Goal: Task Accomplishment & Management: Manage account settings

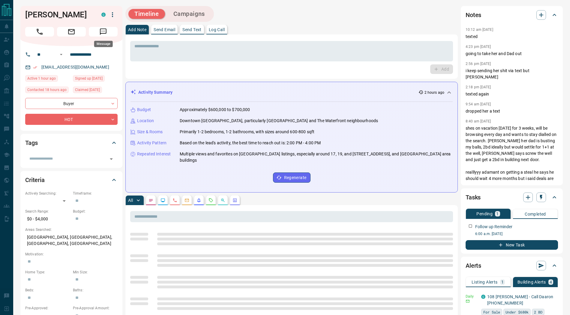
click at [105, 31] on icon "Message" at bounding box center [103, 32] width 8 height 8
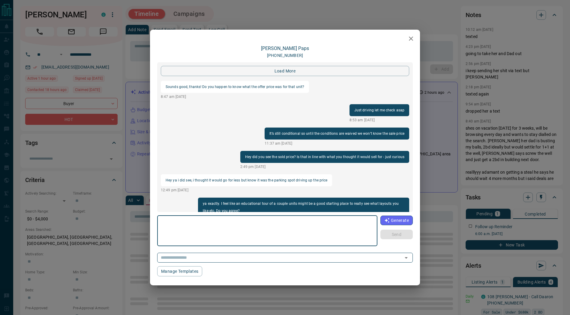
scroll to position [784, 0]
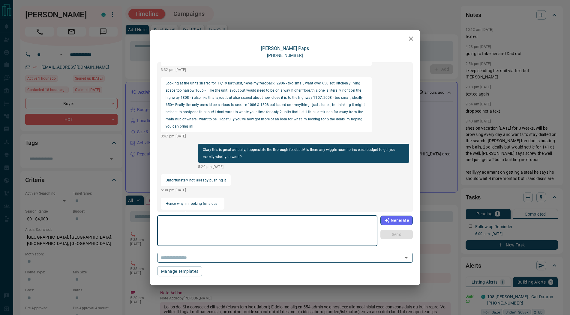
click at [411, 39] on icon "button" at bounding box center [411, 39] width 4 height 4
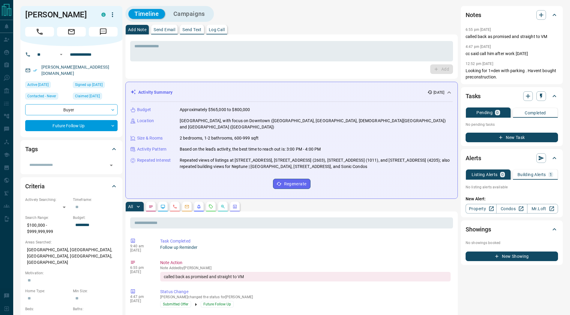
click at [186, 15] on button "Campaigns" at bounding box center [188, 14] width 43 height 10
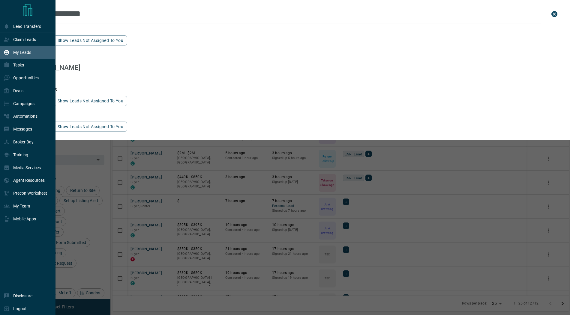
scroll to position [262, 456]
click at [20, 92] on p "Deals" at bounding box center [18, 90] width 10 height 5
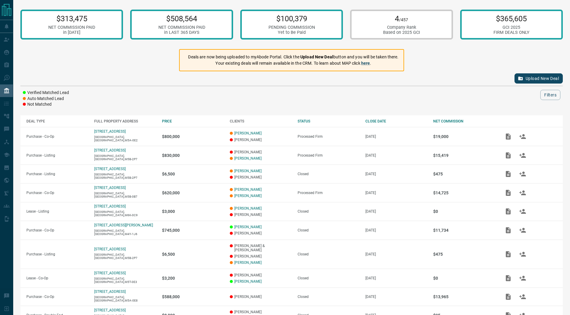
scroll to position [39, 0]
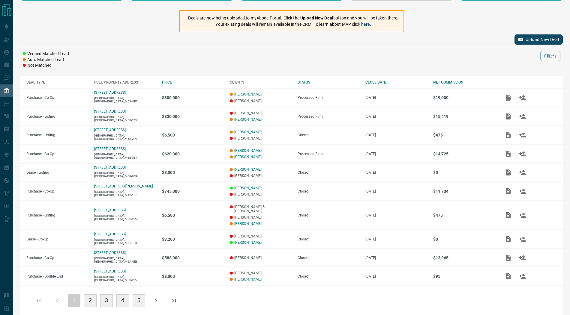
click at [153, 297] on icon "button" at bounding box center [155, 300] width 7 height 7
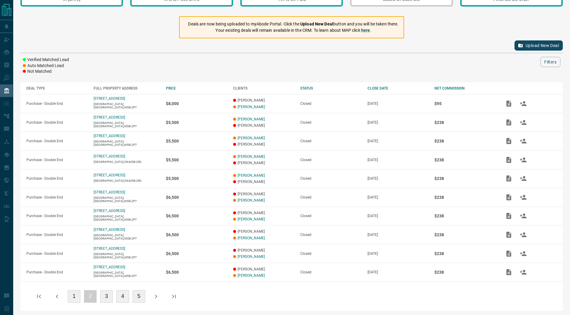
click at [159, 295] on icon "button" at bounding box center [155, 296] width 7 height 7
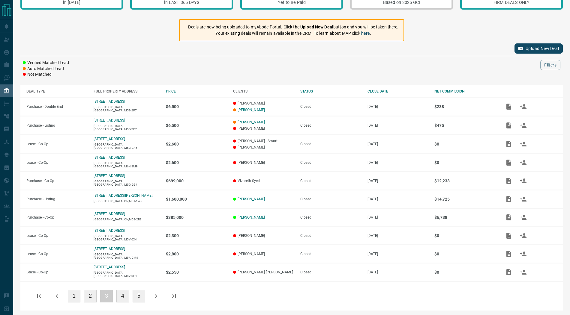
click at [159, 295] on icon "button" at bounding box center [155, 296] width 7 height 7
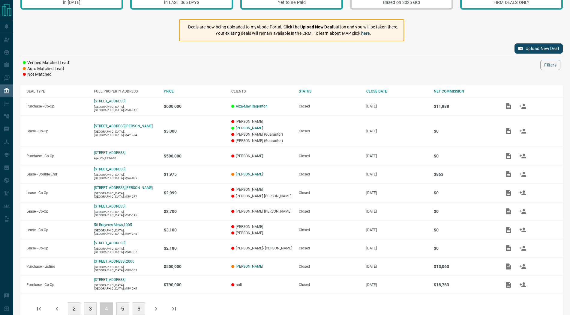
scroll to position [39, 0]
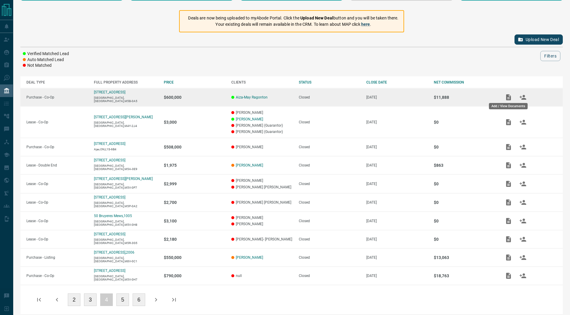
click at [508, 96] on icon "Add / View Documents" at bounding box center [508, 97] width 5 height 6
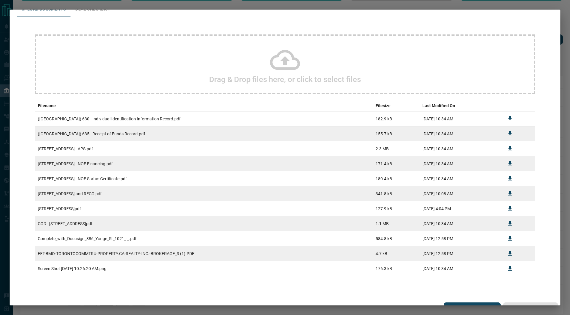
scroll to position [32, 0]
click at [509, 252] on icon "Download" at bounding box center [510, 253] width 4 height 5
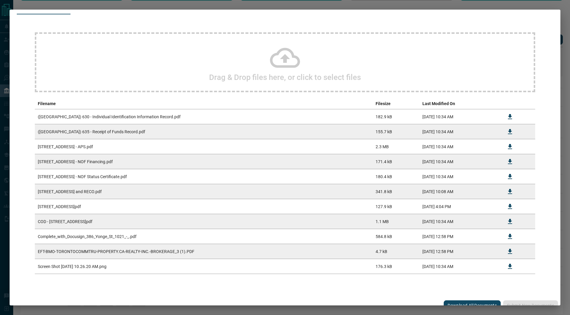
scroll to position [40, 0]
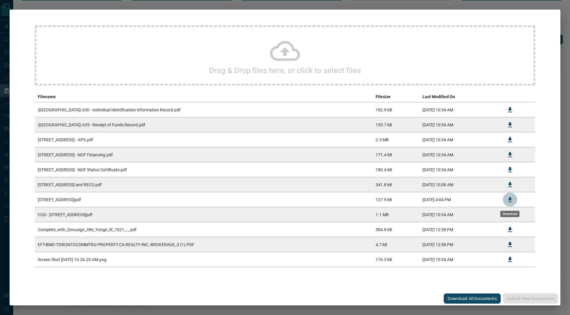
click at [512, 201] on icon "Download" at bounding box center [509, 199] width 7 height 7
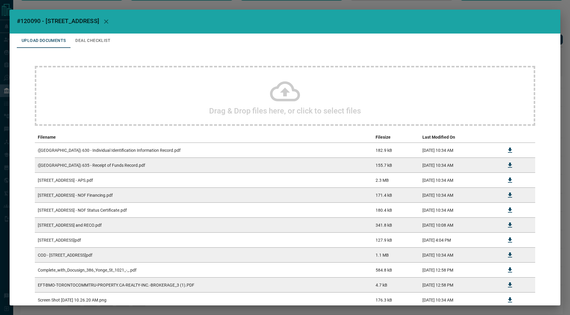
click at [108, 22] on icon "button" at bounding box center [106, 21] width 4 height 4
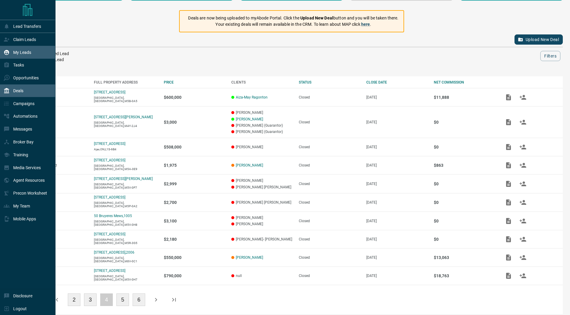
click at [9, 52] on icon at bounding box center [6, 52] width 5 height 5
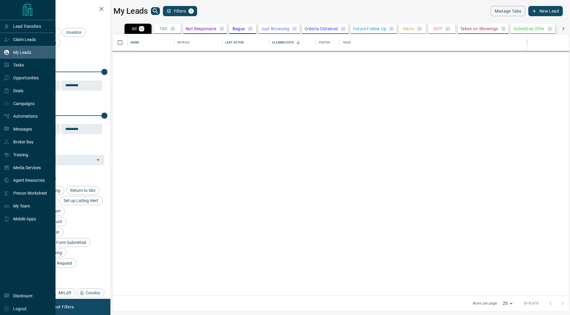
scroll to position [262, 456]
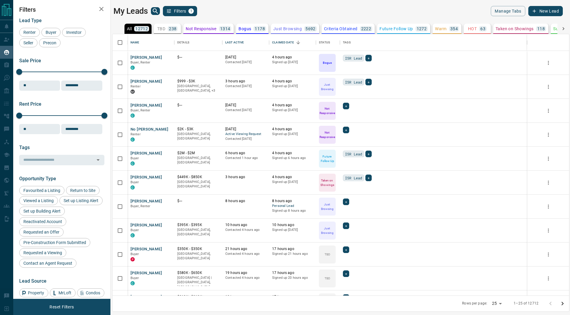
click at [155, 13] on icon "search button" at bounding box center [155, 10] width 7 height 7
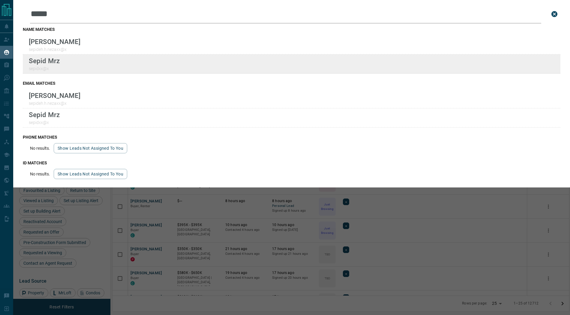
type input "*****"
click at [0, 0] on div "Lead Transfers Claim Leads My Leads Tasks Opportunities Deals Campaigns Automat…" at bounding box center [285, 154] width 570 height 308
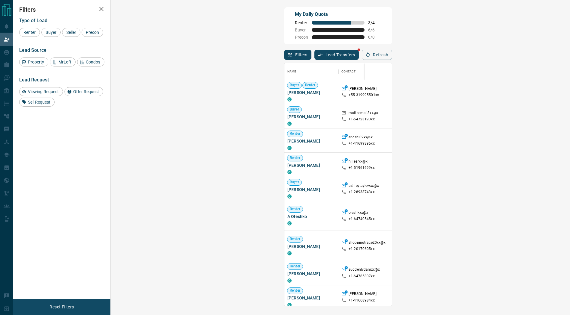
scroll to position [243, 446]
click at [45, 92] on span "Viewing Request" at bounding box center [43, 91] width 35 height 5
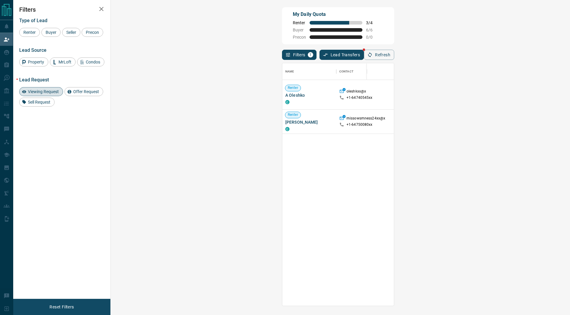
click at [514, 88] on span "Viewing Request ( 2 )" at bounding box center [530, 90] width 33 height 4
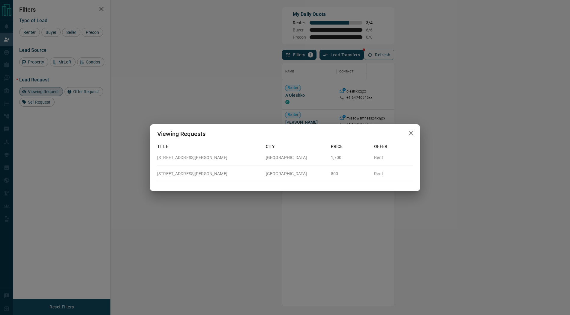
click at [412, 135] on icon "button" at bounding box center [411, 133] width 4 height 4
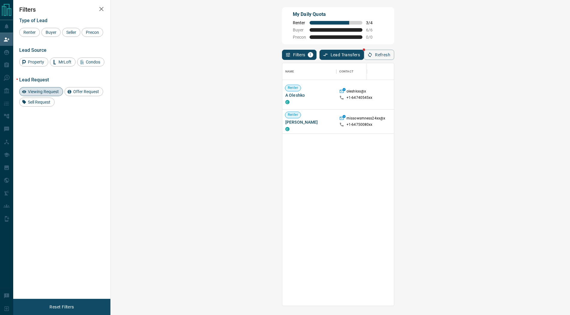
click at [514, 120] on span "Viewing Request ( 1 )" at bounding box center [530, 122] width 33 height 4
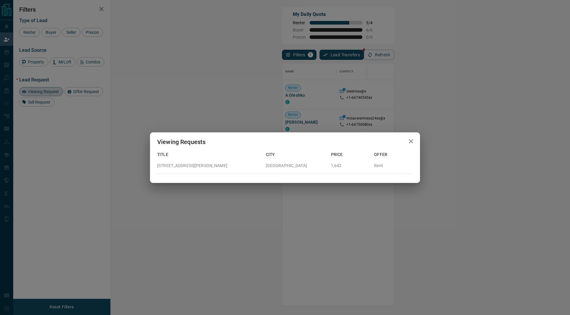
click at [412, 141] on icon "button" at bounding box center [410, 141] width 7 height 7
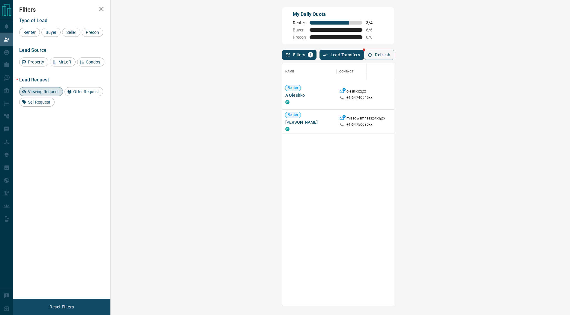
click at [55, 91] on span "Viewing Request" at bounding box center [43, 91] width 35 height 5
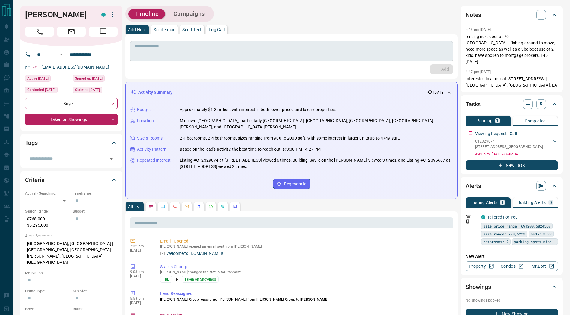
click at [187, 48] on textarea at bounding box center [291, 51] width 314 height 15
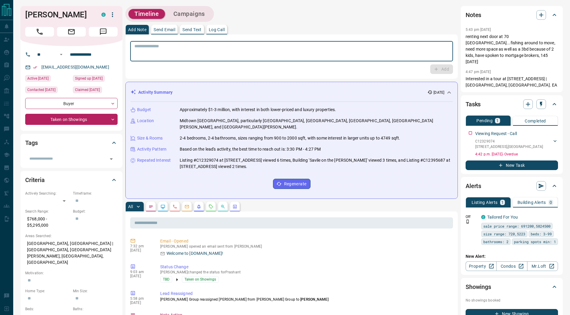
paste textarea "**********"
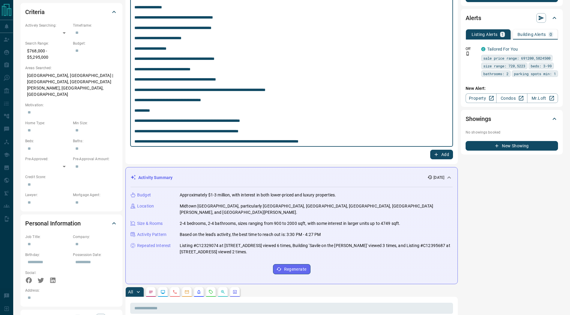
scroll to position [224, 0]
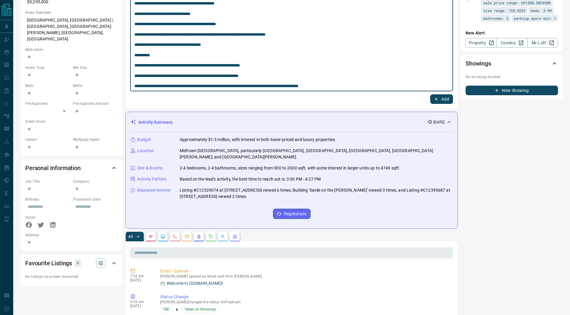
type textarea "**********"
click at [444, 98] on button "Add" at bounding box center [441, 99] width 23 height 10
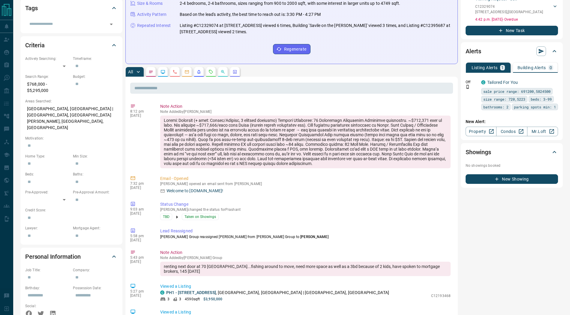
scroll to position [0, 0]
